Goal: Information Seeking & Learning: Learn about a topic

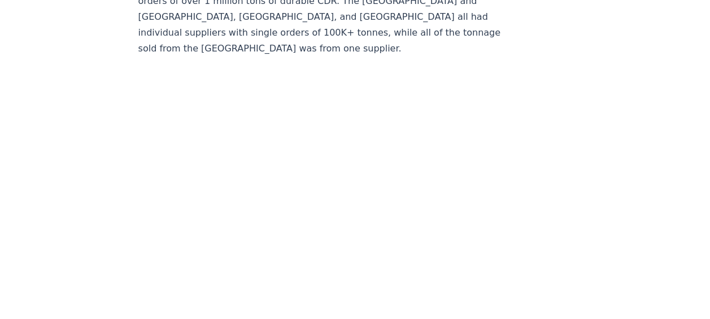
scroll to position [9860, 0]
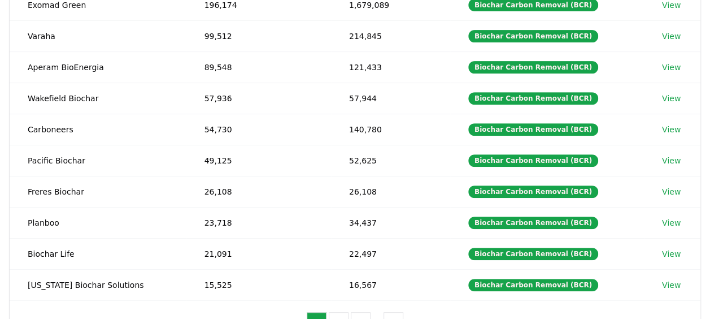
scroll to position [90, 0]
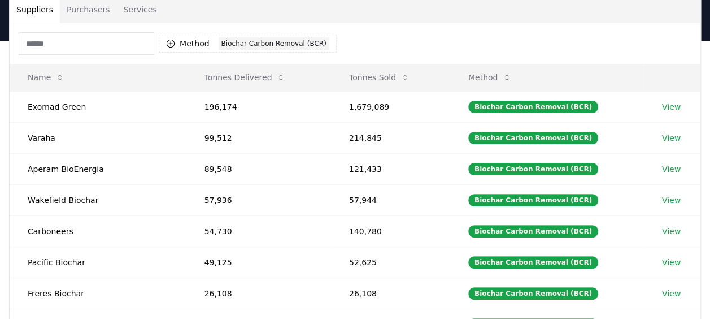
click at [239, 77] on button "Tonnes Delivered" at bounding box center [245, 77] width 99 height 23
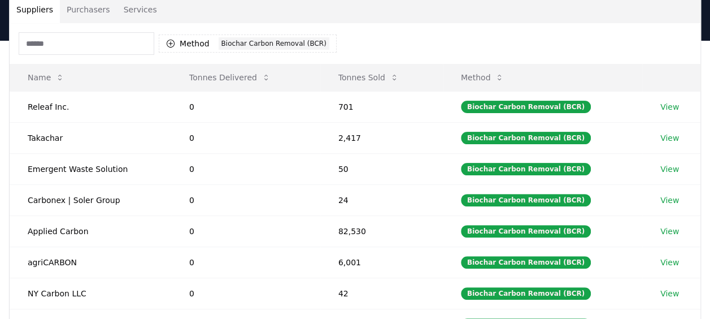
click at [239, 77] on button "Tonnes Delivered" at bounding box center [229, 77] width 99 height 23
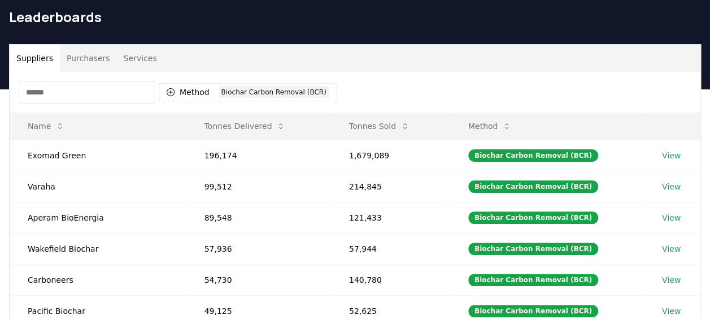
scroll to position [0, 0]
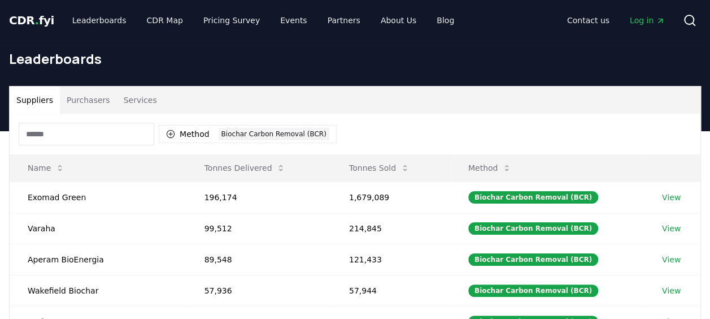
click at [196, 131] on button "Method 1 Biochar Carbon Removal (BCR)" at bounding box center [248, 134] width 178 height 18
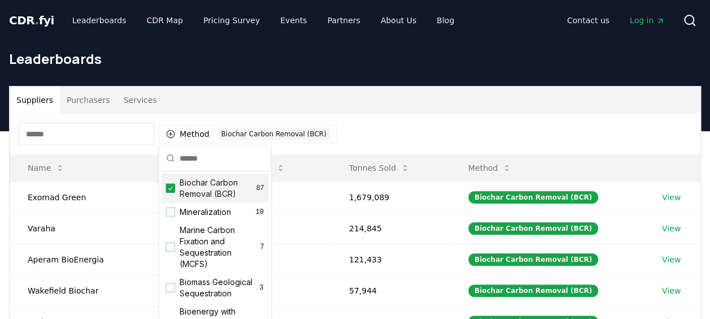
click at [170, 187] on icon "Suggestions" at bounding box center [171, 188] width 8 height 9
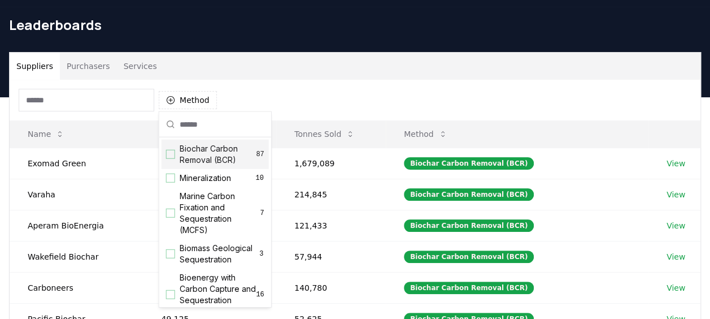
click at [303, 87] on div "Method" at bounding box center [355, 100] width 691 height 41
